Goal: Information Seeking & Learning: Learn about a topic

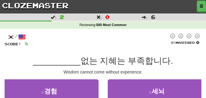
scroll to position [31, 0]
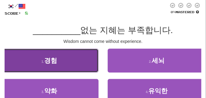
click at [67, 65] on button "1 . 경험" at bounding box center [49, 61] width 99 height 24
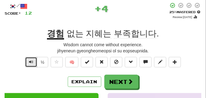
click at [34, 63] on button "Text-to-speech controls" at bounding box center [31, 62] width 12 height 10
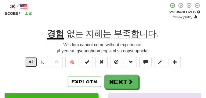
click at [34, 63] on button "Text-to-speech controls" at bounding box center [31, 62] width 12 height 10
click at [32, 64] on span "Text-to-speech controls" at bounding box center [31, 62] width 4 height 4
click at [30, 62] on span "Text-to-speech controls" at bounding box center [31, 62] width 4 height 4
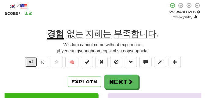
click at [30, 62] on span "Text-to-speech controls" at bounding box center [31, 62] width 4 height 4
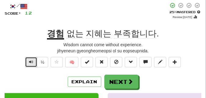
click at [30, 62] on span "Text-to-speech controls" at bounding box center [31, 62] width 4 height 4
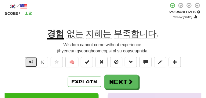
click at [30, 62] on span "Text-to-speech controls" at bounding box center [31, 62] width 4 height 4
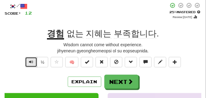
click at [30, 62] on span "Text-to-speech controls" at bounding box center [31, 62] width 4 height 4
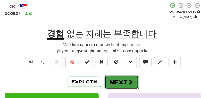
click at [119, 80] on button "Next" at bounding box center [122, 82] width 34 height 14
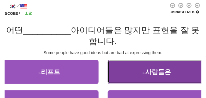
click at [125, 70] on button "2 . 사람들은" at bounding box center [157, 72] width 99 height 24
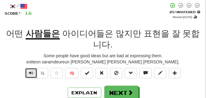
click at [32, 71] on span "Text-to-speech controls" at bounding box center [31, 73] width 4 height 4
click at [31, 73] on span "Text-to-speech controls" at bounding box center [31, 73] width 4 height 4
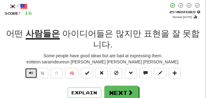
click at [31, 73] on span "Text-to-speech controls" at bounding box center [31, 73] width 4 height 4
click at [31, 71] on span "Text-to-speech controls" at bounding box center [31, 73] width 4 height 4
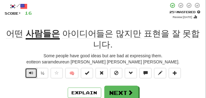
click at [31, 71] on span "Text-to-speech controls" at bounding box center [31, 73] width 4 height 4
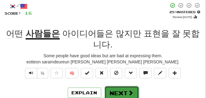
click at [116, 88] on button "Next" at bounding box center [122, 93] width 34 height 14
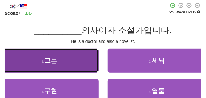
click at [62, 53] on button "1 . 그는" at bounding box center [49, 61] width 99 height 24
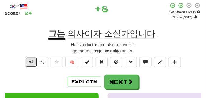
click at [33, 61] on button "Text-to-speech controls" at bounding box center [31, 62] width 12 height 10
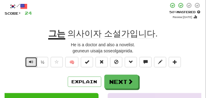
click at [32, 61] on span "Text-to-speech controls" at bounding box center [31, 62] width 4 height 4
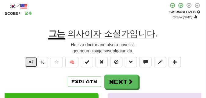
click at [32, 61] on span "Text-to-speech controls" at bounding box center [31, 62] width 4 height 4
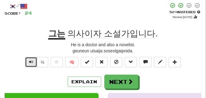
click at [32, 61] on span "Text-to-speech controls" at bounding box center [31, 62] width 4 height 4
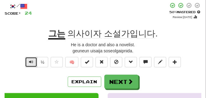
click at [32, 61] on span "Text-to-speech controls" at bounding box center [31, 62] width 4 height 4
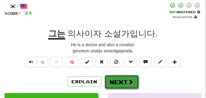
click at [117, 79] on button "Next" at bounding box center [122, 82] width 34 height 14
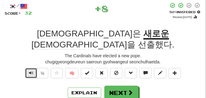
click at [31, 71] on span "Text-to-speech controls" at bounding box center [31, 73] width 4 height 4
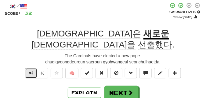
click at [31, 71] on span "Text-to-speech controls" at bounding box center [31, 73] width 4 height 4
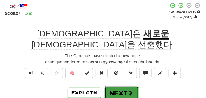
click at [130, 86] on button "Next" at bounding box center [122, 93] width 34 height 14
